Goal: Task Accomplishment & Management: Use online tool/utility

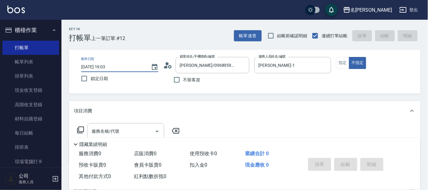
scroll to position [76, 0]
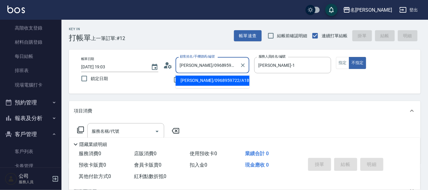
click at [214, 62] on input "[PERSON_NAME]/0968959722/A189" at bounding box center [207, 65] width 59 height 11
drag, startPoint x: 233, startPoint y: 65, endPoint x: 111, endPoint y: 72, distance: 121.9
click at [111, 72] on div "帳單日期 [DATE] 19:03 鎖定日期 顧客姓名/手機號碼/編號 [PERSON_NAME]/0968959722/A189 顧客姓名/手機號碼/編號 …" at bounding box center [244, 71] width 337 height 29
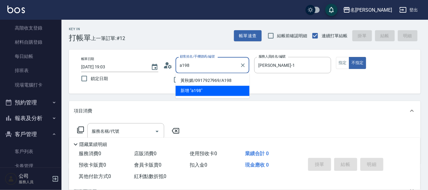
type input "黃秋媚/0917927969/A198"
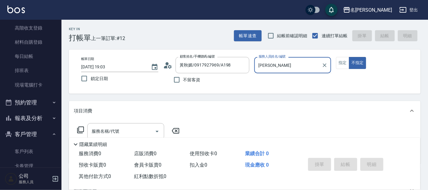
type input "宥"
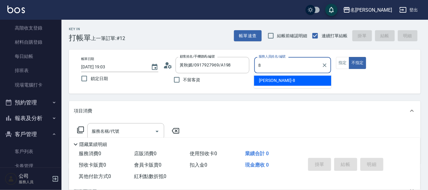
type input "[PERSON_NAME]-8"
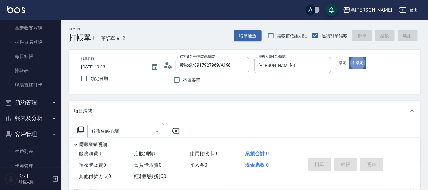
type button "false"
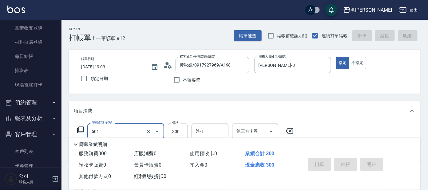
type input "501"
type input "[DATE] 19:47"
